Goal: Transaction & Acquisition: Book appointment/travel/reservation

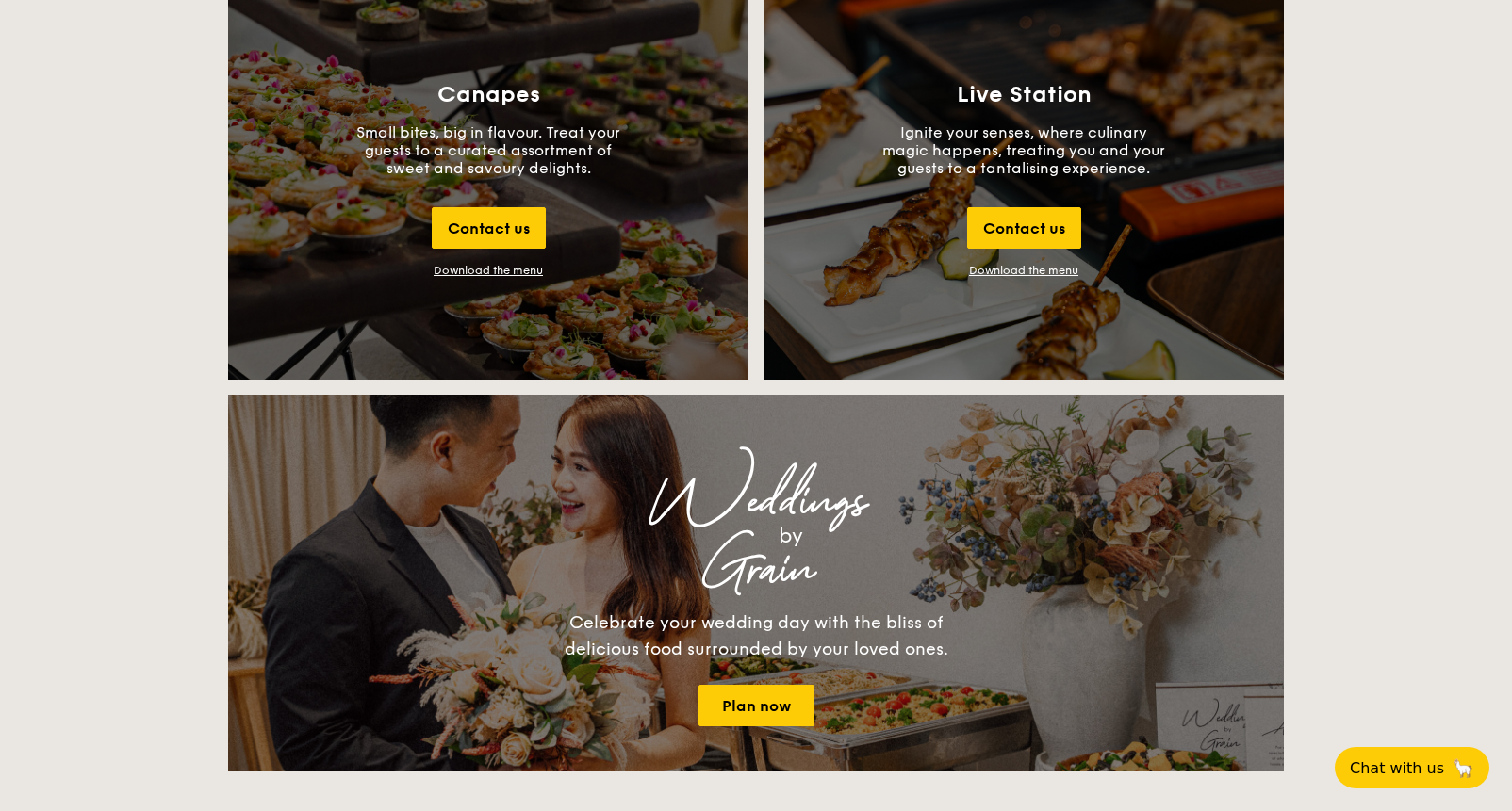
scroll to position [2124, 0]
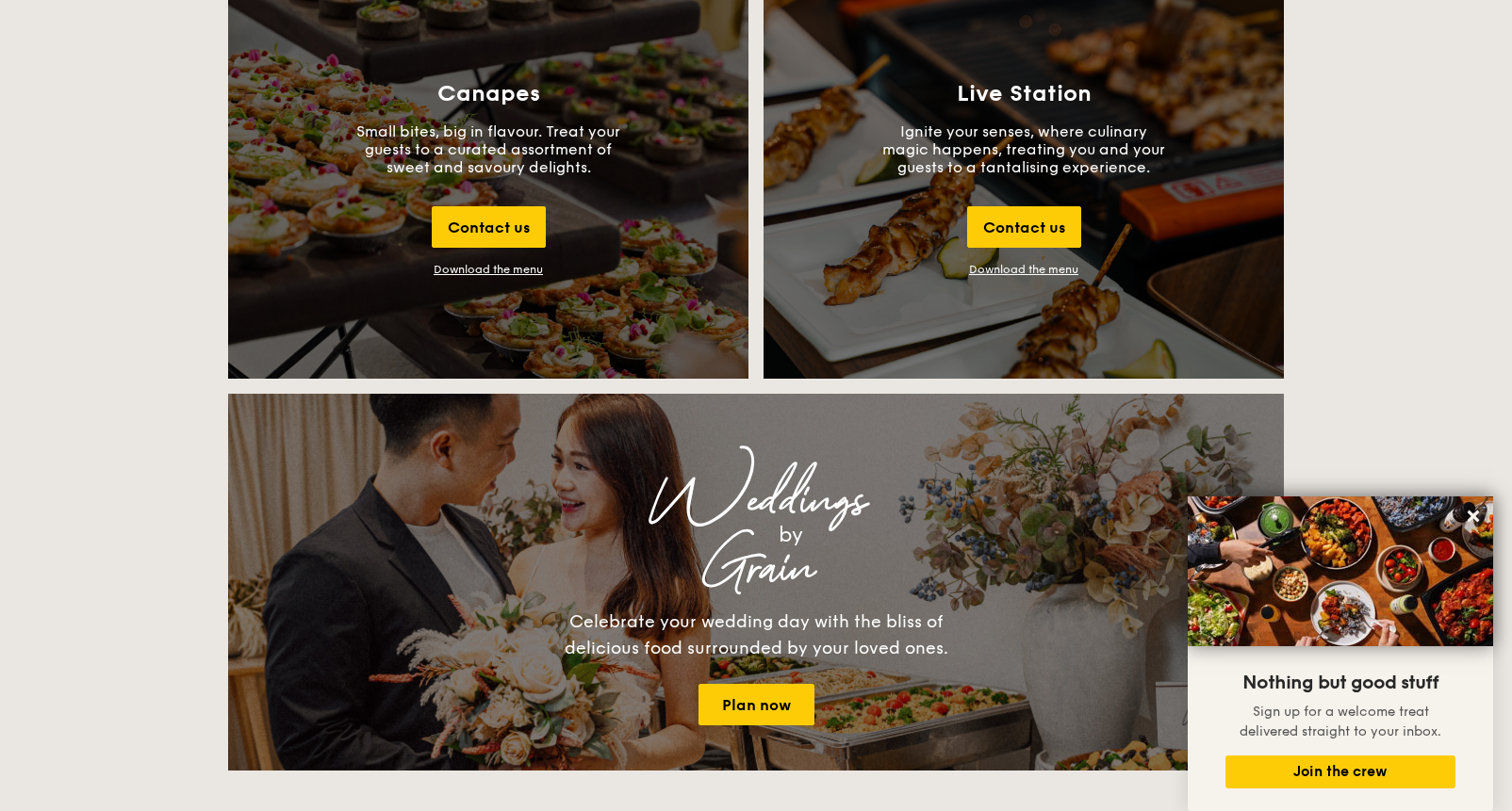
click at [665, 579] on div "Grain" at bounding box center [756, 568] width 724 height 34
click at [726, 552] on div "Grain" at bounding box center [756, 568] width 724 height 34
click at [758, 701] on link "Plan now" at bounding box center [756, 705] width 116 height 42
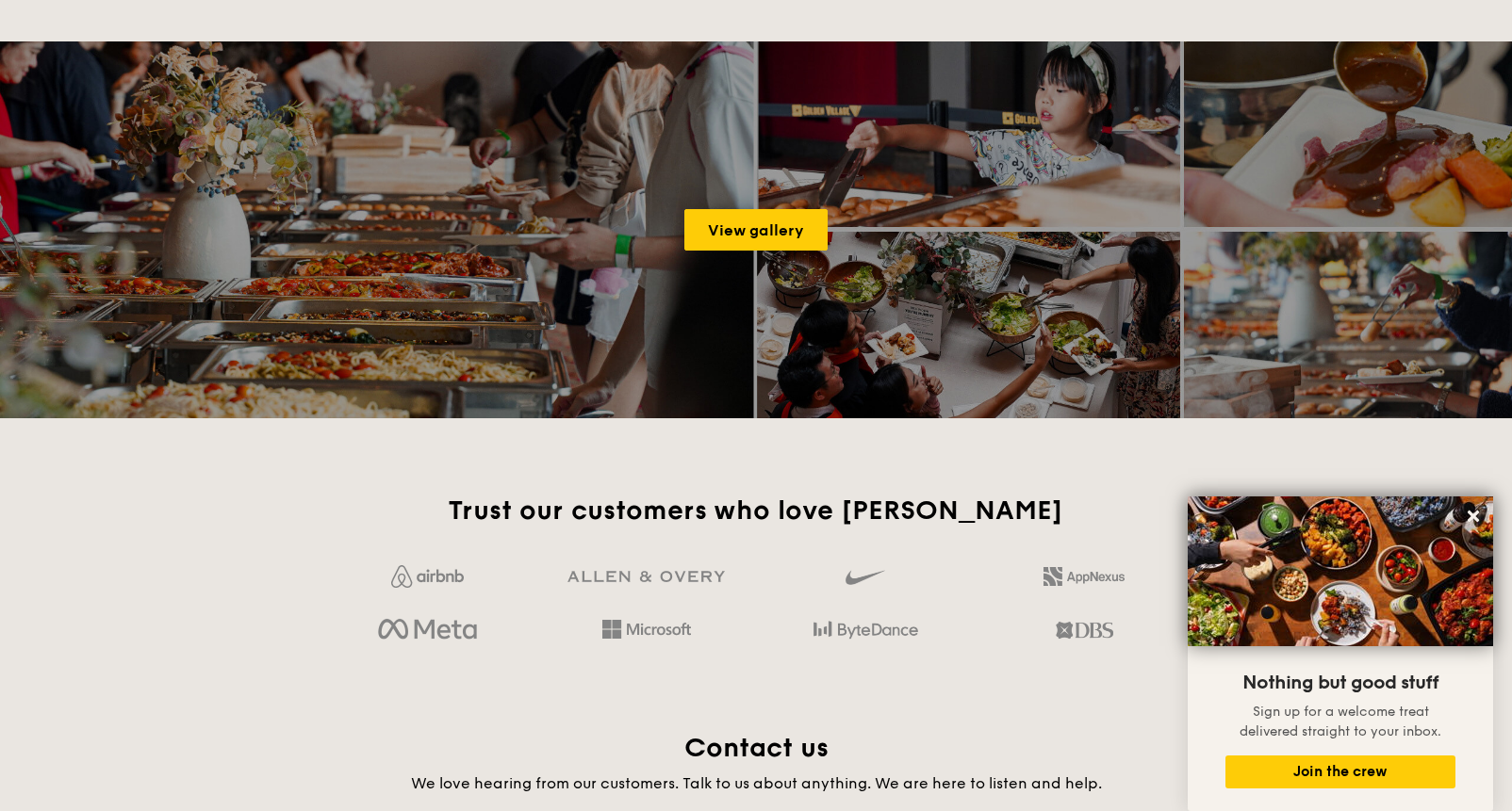
scroll to position [2937, 0]
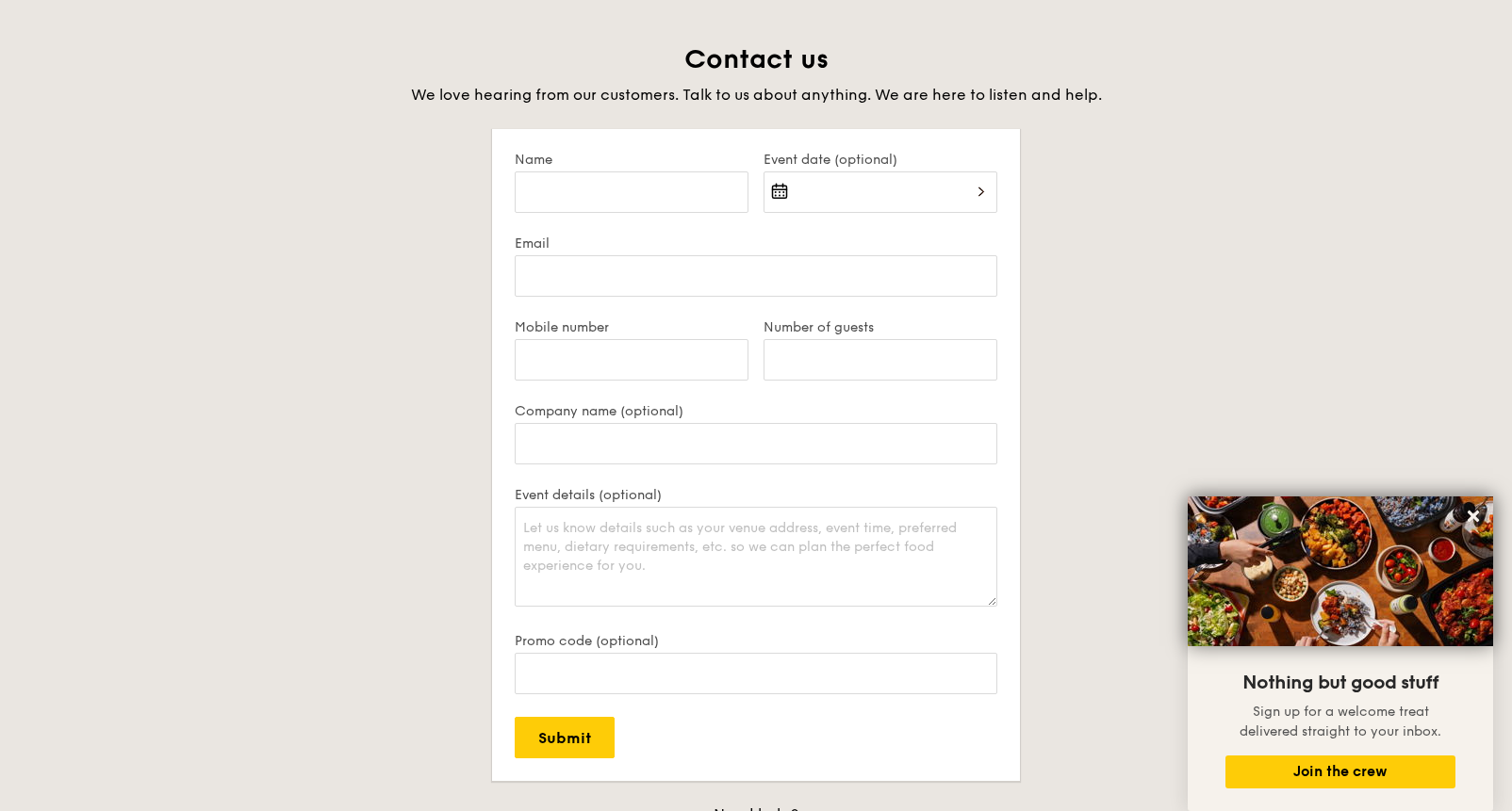
scroll to position [4300, 0]
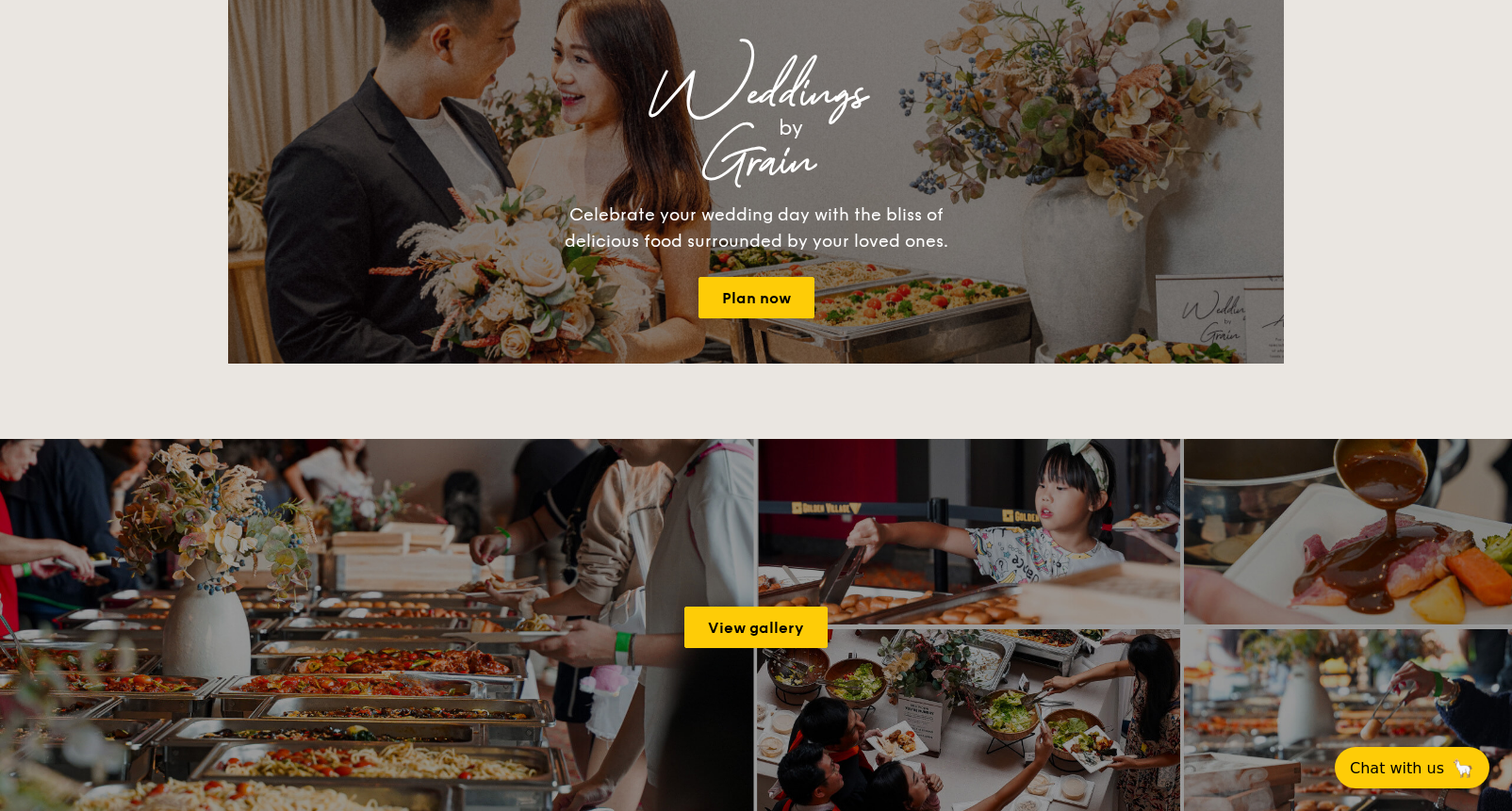
scroll to position [2559, 0]
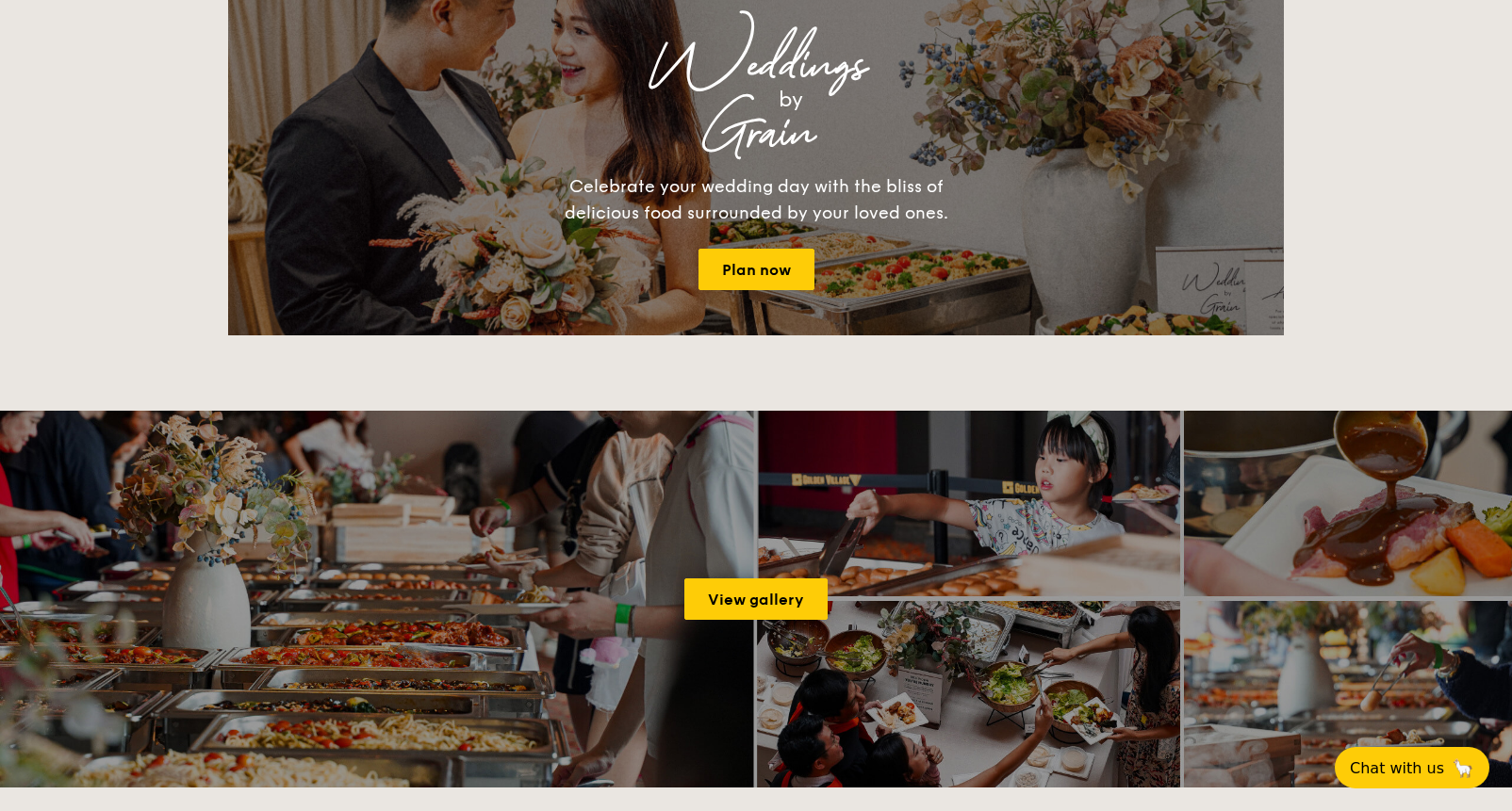
click at [761, 577] on div "View gallery" at bounding box center [756, 599] width 1512 height 377
click at [760, 589] on link "View gallery" at bounding box center [756, 599] width 143 height 42
